Goal: Task Accomplishment & Management: Complete application form

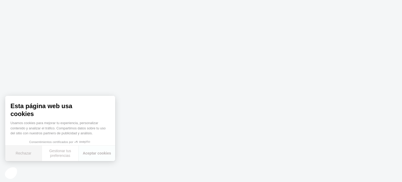
click at [24, 154] on button "Rechazar" at bounding box center [23, 152] width 37 height 15
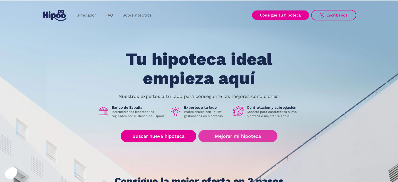
click at [235, 136] on link "Mejorar mi hipoteca" at bounding box center [237, 136] width 79 height 12
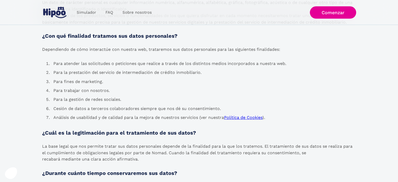
scroll to position [183, 0]
